Goal: Task Accomplishment & Management: Use online tool/utility

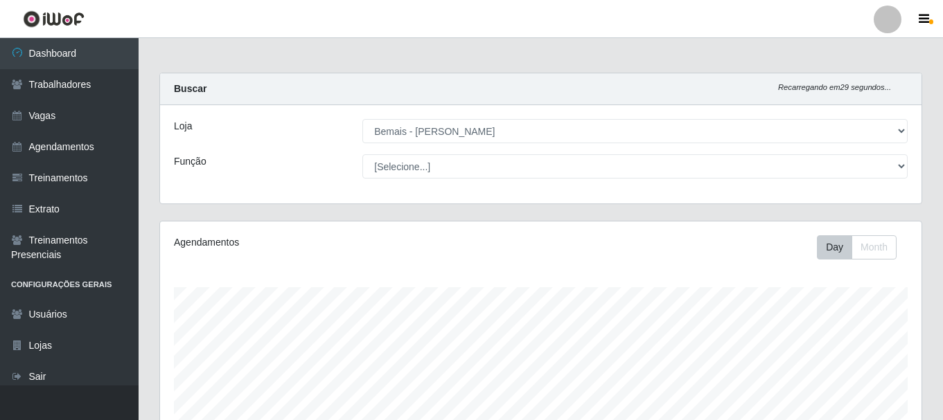
select select "230"
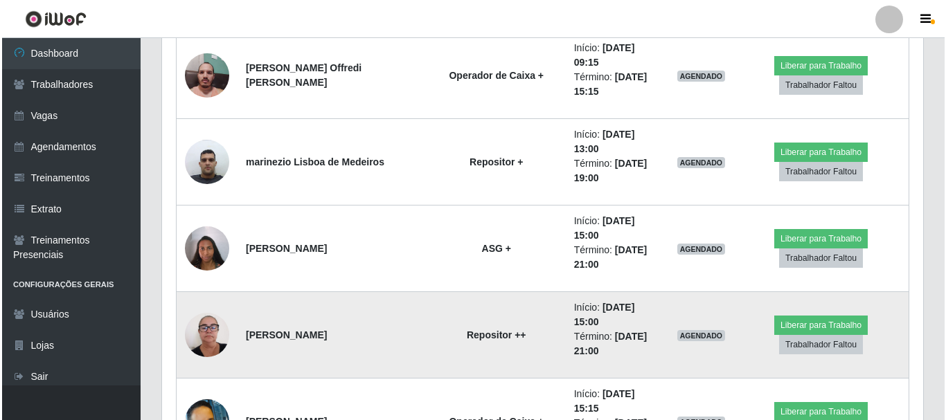
scroll to position [1070, 0]
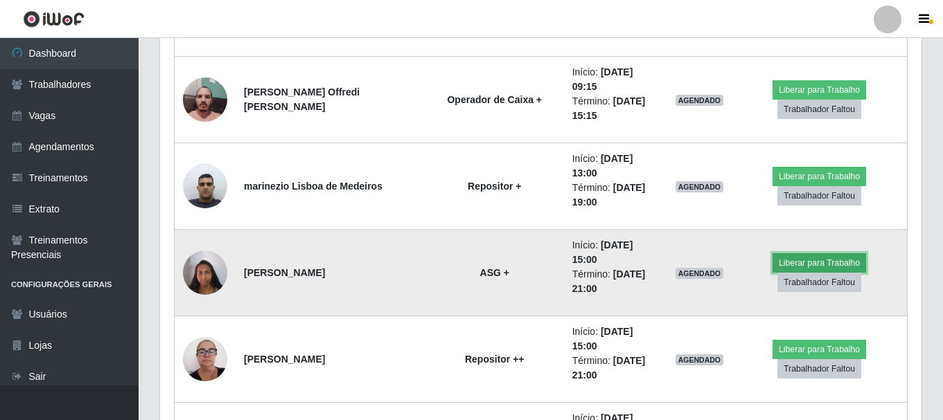
click at [812, 254] on button "Liberar para Trabalho" at bounding box center [819, 263] width 94 height 19
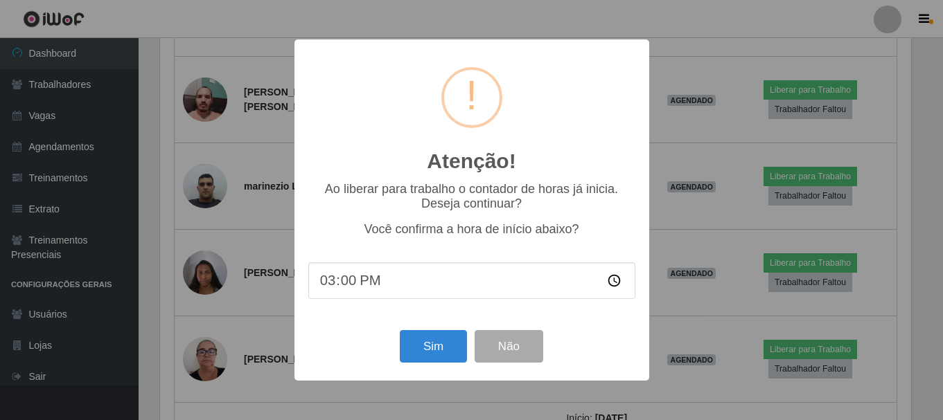
scroll to position [287, 754]
click at [713, 65] on div "Atenção! × Ao liberar para trabalho o contador de horas já inicia. Deseja conti…" at bounding box center [473, 210] width 946 height 420
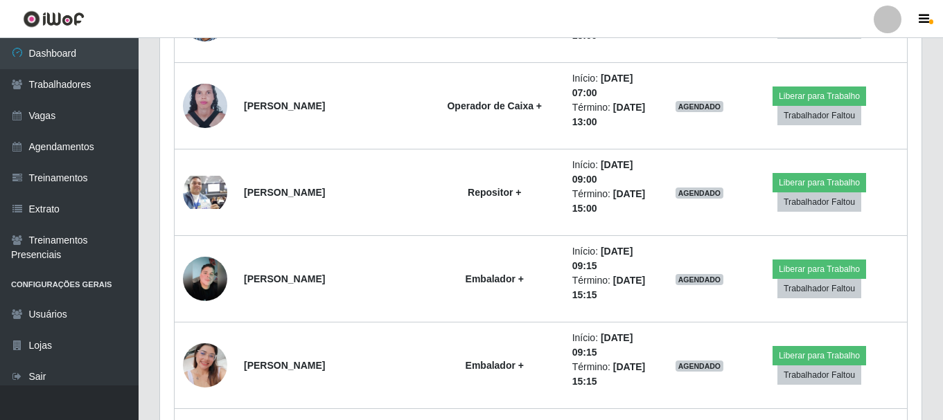
scroll to position [377, 0]
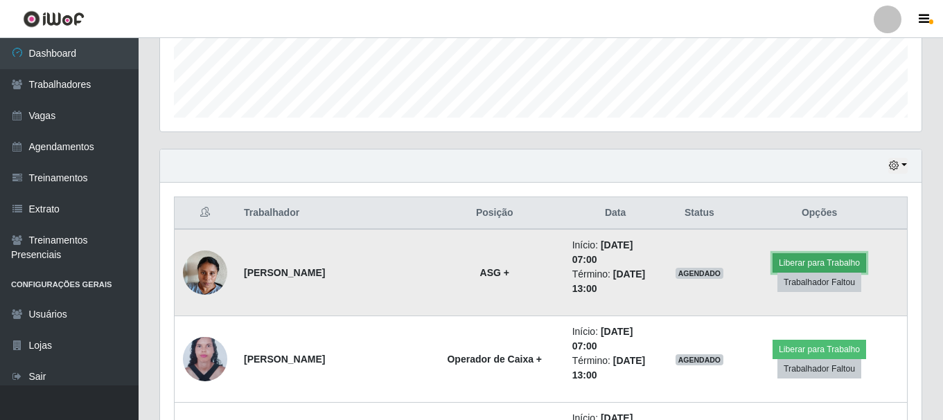
click at [799, 254] on button "Liberar para Trabalho" at bounding box center [819, 263] width 94 height 19
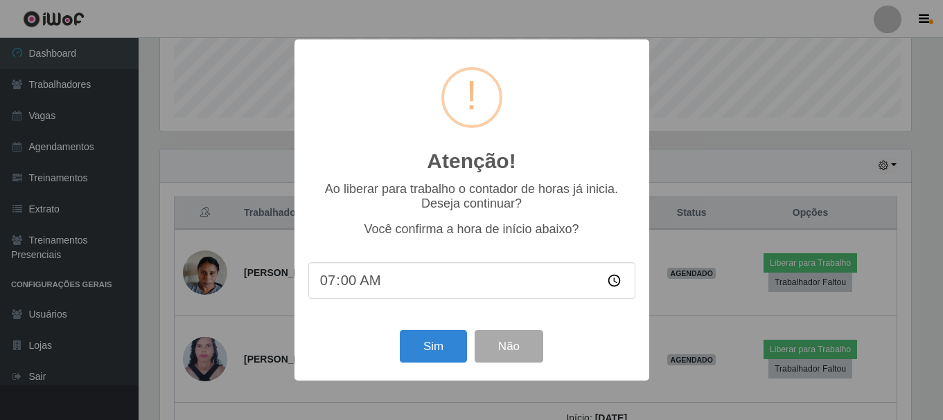
scroll to position [287, 754]
click at [411, 354] on button "Sim" at bounding box center [434, 346] width 67 height 33
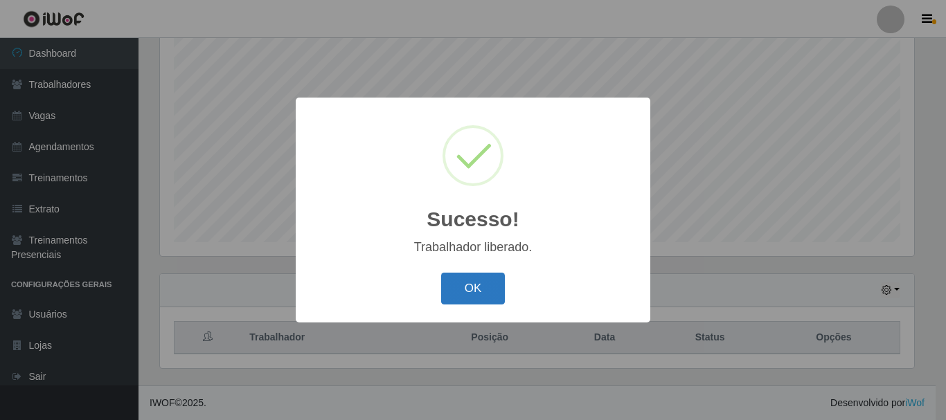
click at [468, 299] on button "OK" at bounding box center [473, 289] width 64 height 33
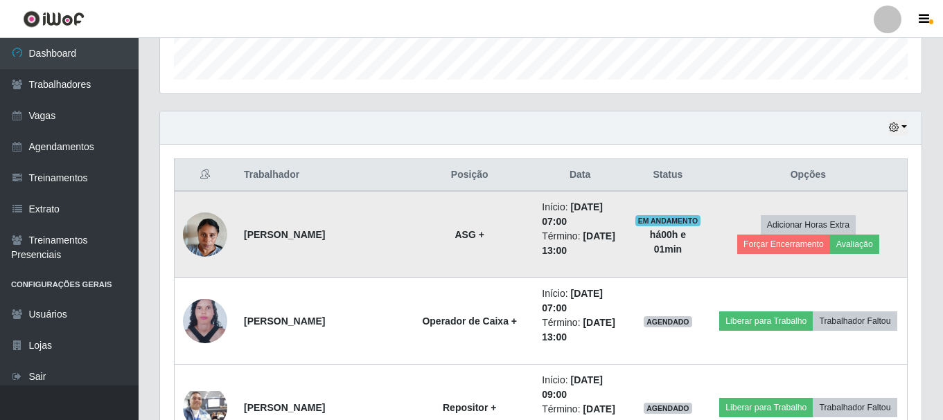
scroll to position [485, 0]
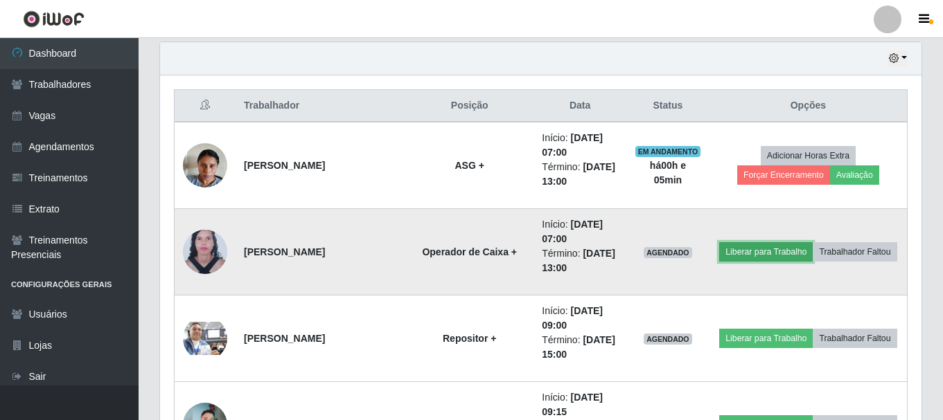
click at [746, 249] on button "Liberar para Trabalho" at bounding box center [766, 251] width 94 height 19
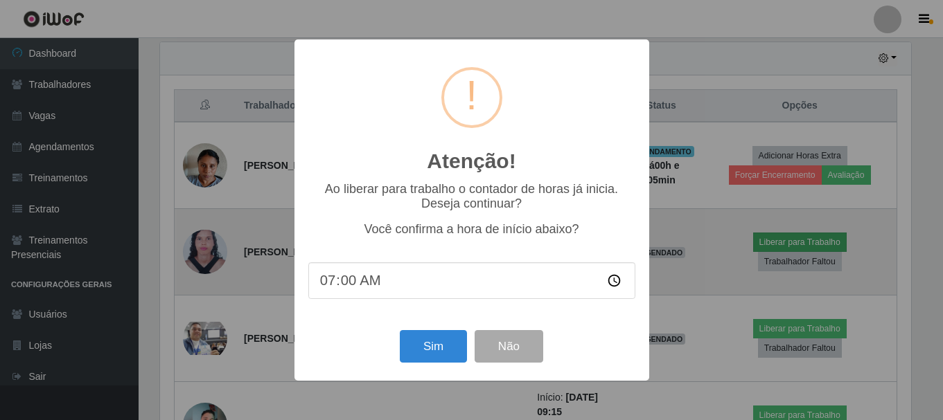
scroll to position [287, 754]
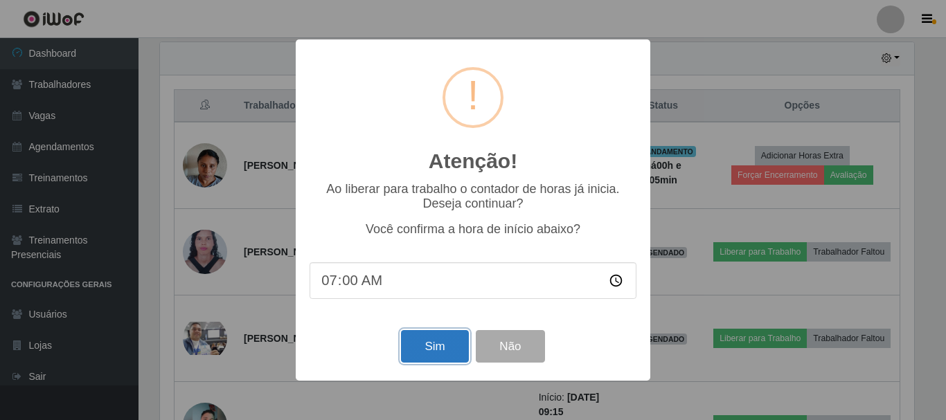
click at [435, 345] on button "Sim" at bounding box center [434, 346] width 67 height 33
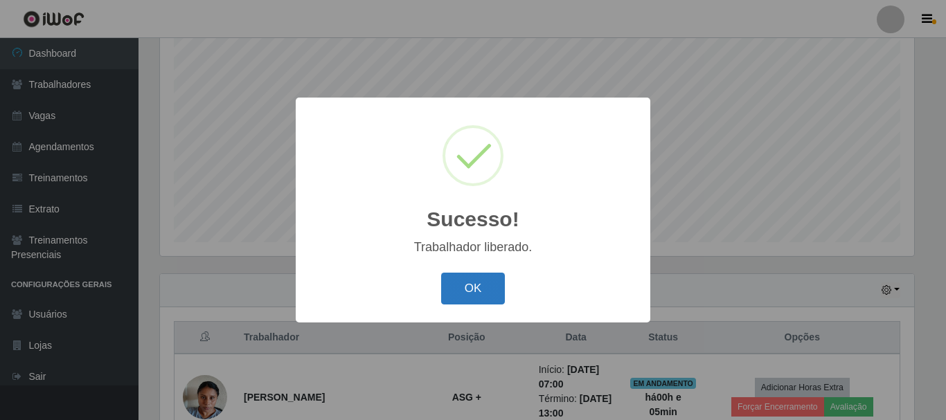
click at [475, 283] on button "OK" at bounding box center [473, 289] width 64 height 33
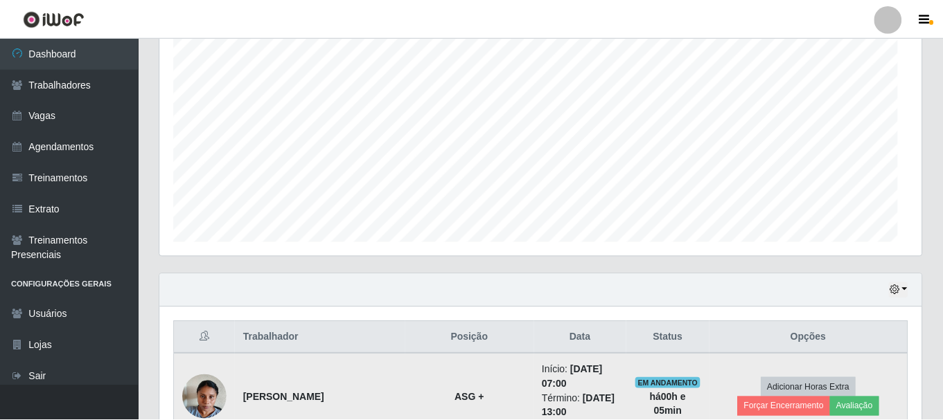
scroll to position [287, 761]
